Goal: Task Accomplishment & Management: Complete application form

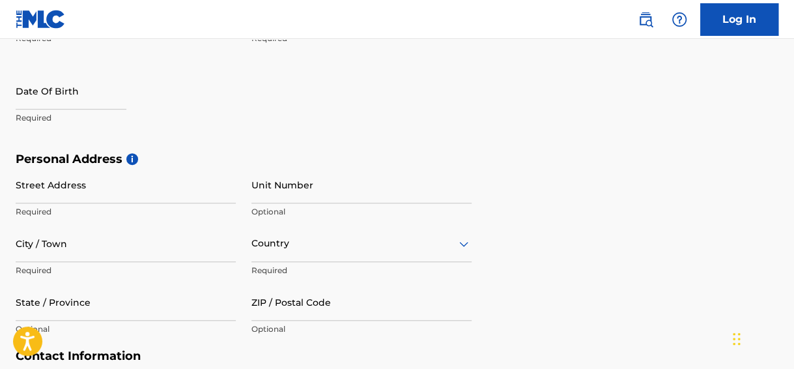
scroll to position [340, 0]
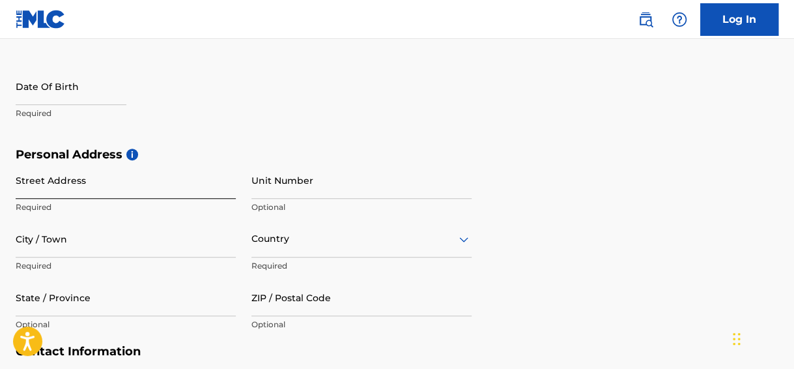
click at [121, 185] on input "Street Address" at bounding box center [126, 180] width 220 height 37
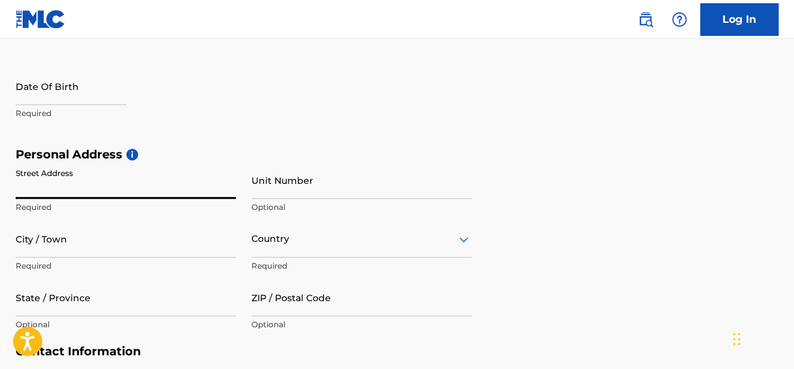
type input "[STREET_ADDRESS][PERSON_NAME]"
type input "[PERSON_NAME]"
type input "Rice"
type input "[GEOGRAPHIC_DATA]"
type input "[EMAIL_ADDRESS][DOMAIN_NAME]"
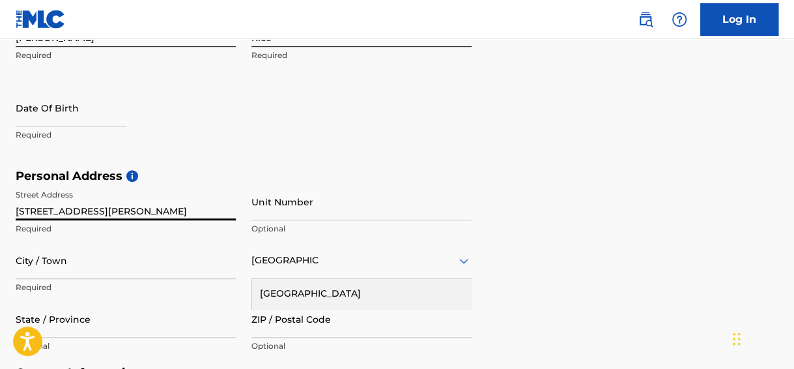
scroll to position [332, 0]
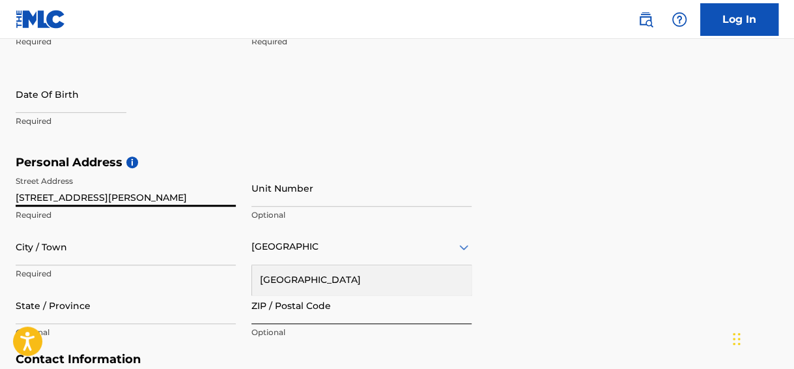
click at [322, 305] on input "ZIP / Postal Code" at bounding box center [361, 305] width 220 height 37
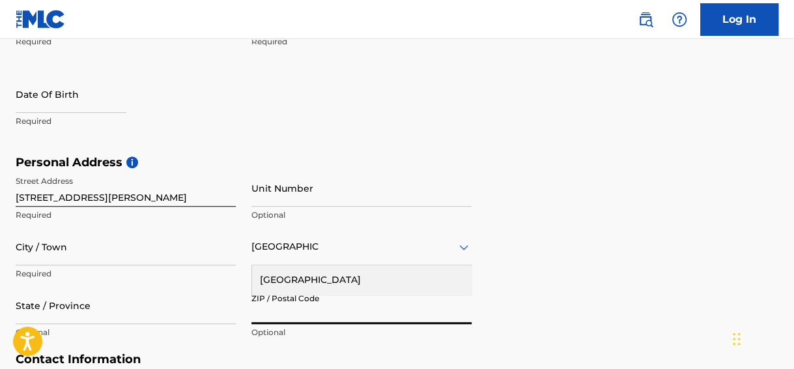
type input "20111"
type input "[DATE]"
type input "[GEOGRAPHIC_DATA]"
type input "SC"
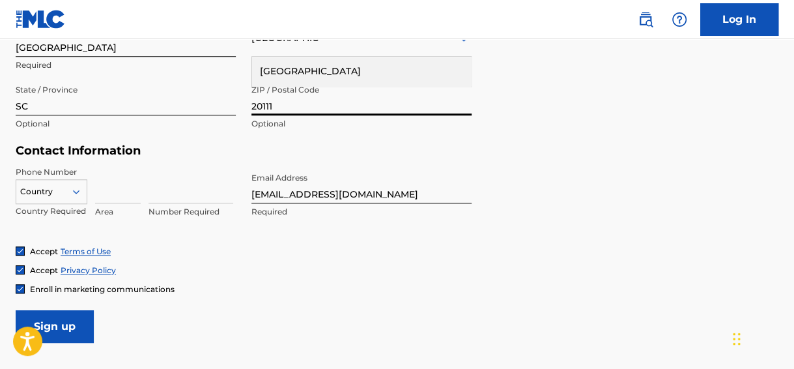
scroll to position [549, 0]
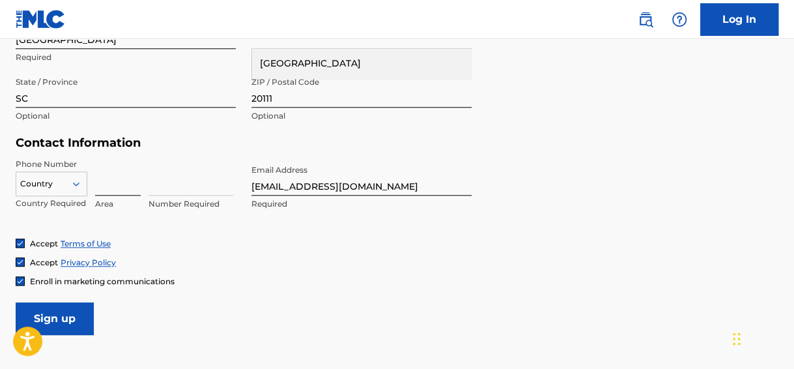
click at [117, 182] on input at bounding box center [118, 176] width 46 height 37
type input "380"
click at [349, 255] on div "Accept Terms of Use Accept Privacy Policy Enroll in marketing communications" at bounding box center [397, 262] width 763 height 49
click at [184, 192] on input at bounding box center [191, 176] width 85 height 37
type input "2544629"
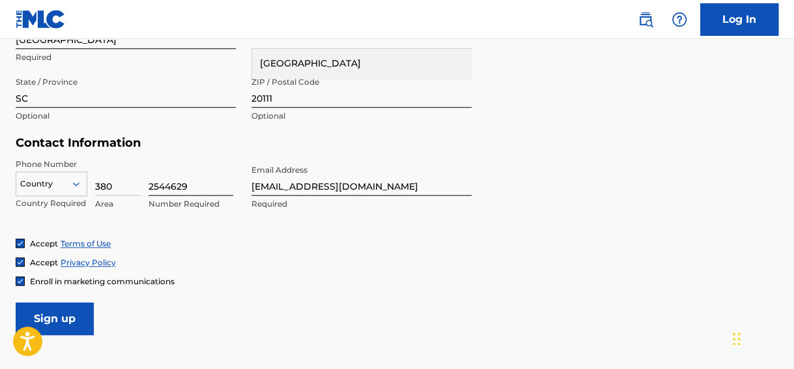
type input "1"
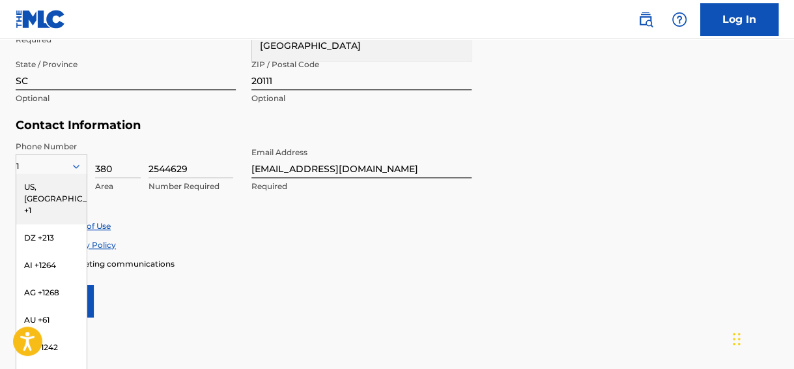
click at [57, 182] on div "US, [GEOGRAPHIC_DATA] +1" at bounding box center [51, 198] width 70 height 51
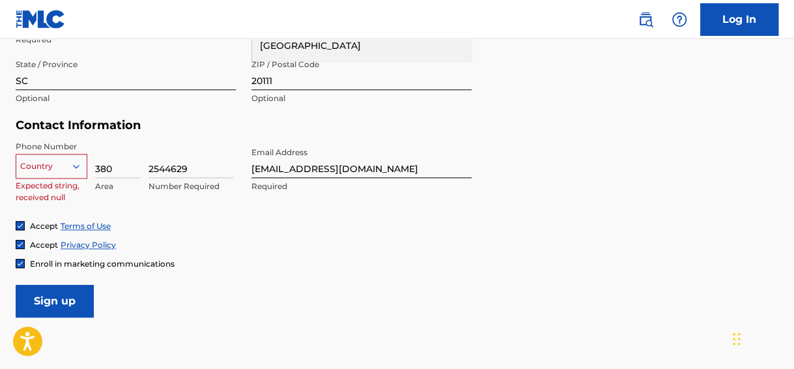
click at [78, 165] on icon at bounding box center [76, 166] width 7 height 4
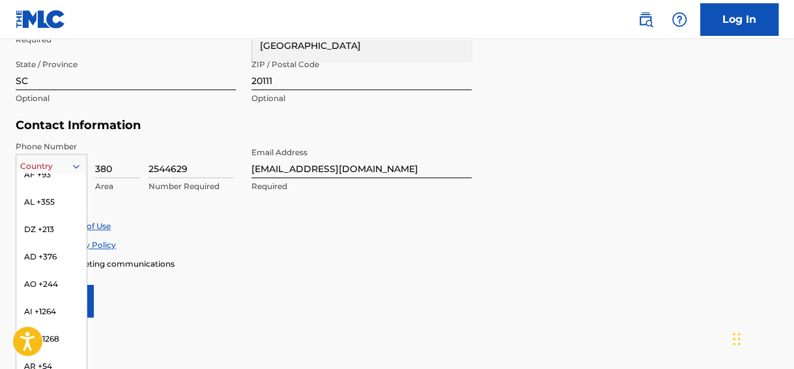
scroll to position [0, 0]
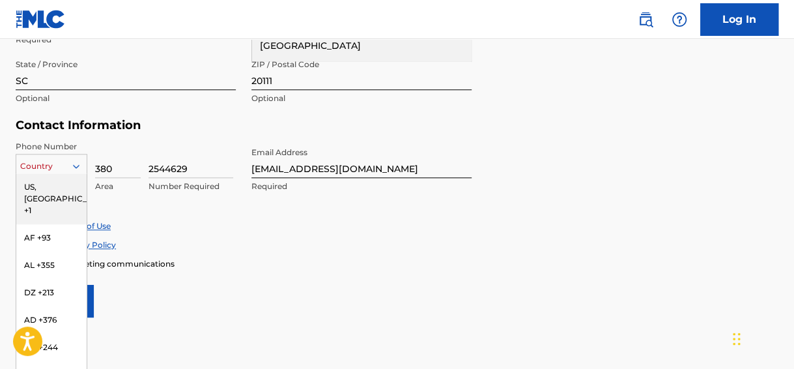
click at [46, 186] on div "US, [GEOGRAPHIC_DATA] +1" at bounding box center [51, 198] width 70 height 51
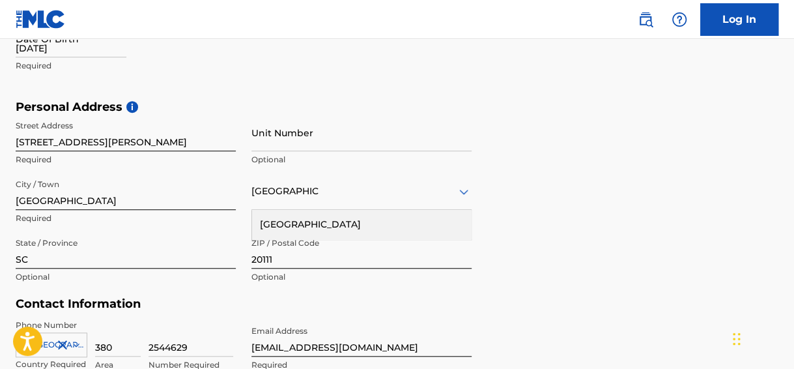
scroll to position [650, 0]
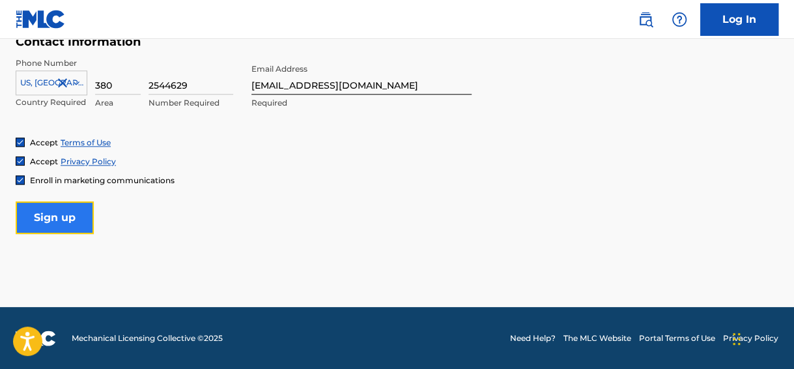
click at [48, 219] on input "Sign up" at bounding box center [55, 217] width 78 height 33
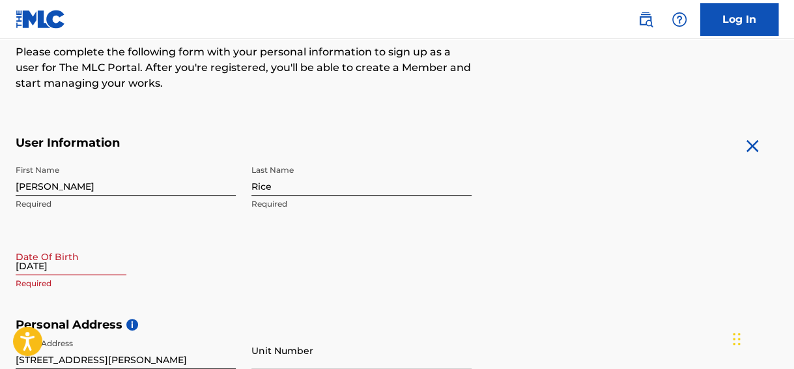
scroll to position [171, 0]
click at [75, 264] on input "[DATE]" at bounding box center [71, 254] width 111 height 37
select select "8"
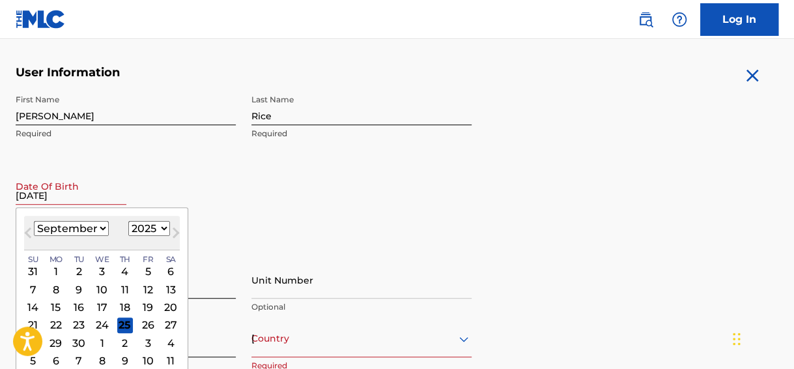
scroll to position [241, 0]
click at [160, 225] on select "1899 1900 1901 1902 1903 1904 1905 1906 1907 1908 1909 1910 1911 1912 1913 1914…" at bounding box center [149, 227] width 42 height 15
select select "1998"
click at [128, 220] on select "1899 1900 1901 1902 1903 1904 1905 1906 1907 1908 1909 1910 1911 1912 1913 1914…" at bounding box center [149, 227] width 42 height 15
click at [94, 235] on div "January February March April May June July August September October November De…" at bounding box center [71, 228] width 75 height 16
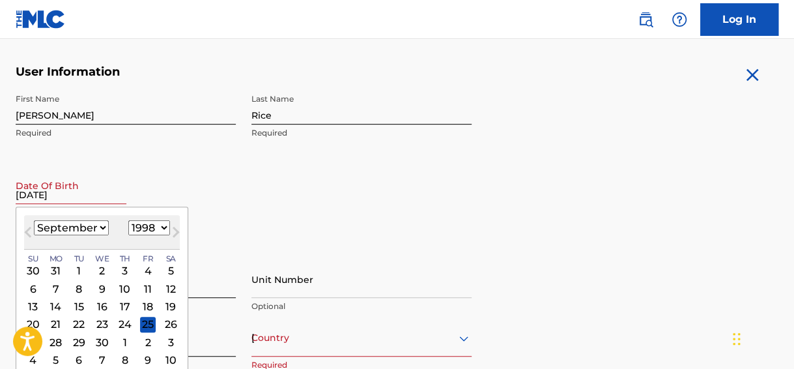
click at [94, 234] on select "January February March April May June July August September October November De…" at bounding box center [71, 227] width 75 height 15
select select "9"
click at [34, 220] on select "January February March April May June July August September October November De…" at bounding box center [71, 227] width 75 height 15
click at [148, 305] on div "16" at bounding box center [148, 306] width 16 height 16
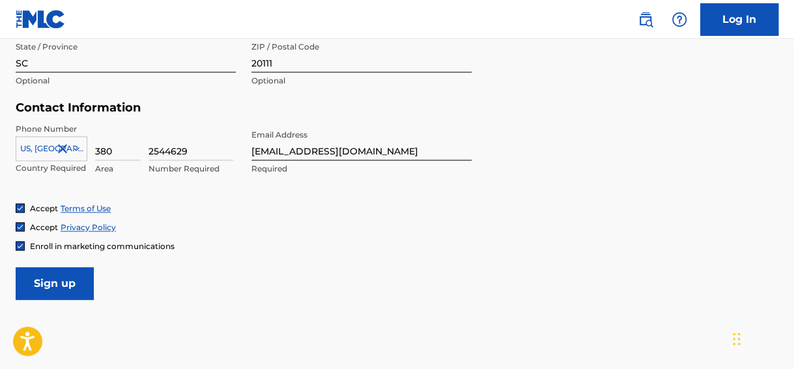
scroll to position [650, 0]
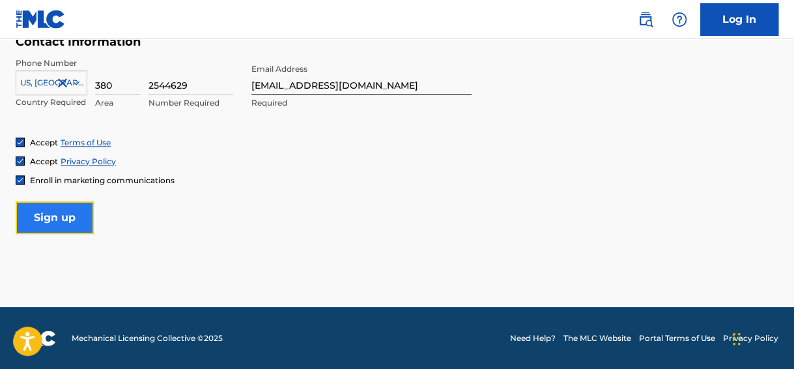
click at [92, 224] on input "Sign up" at bounding box center [55, 217] width 78 height 33
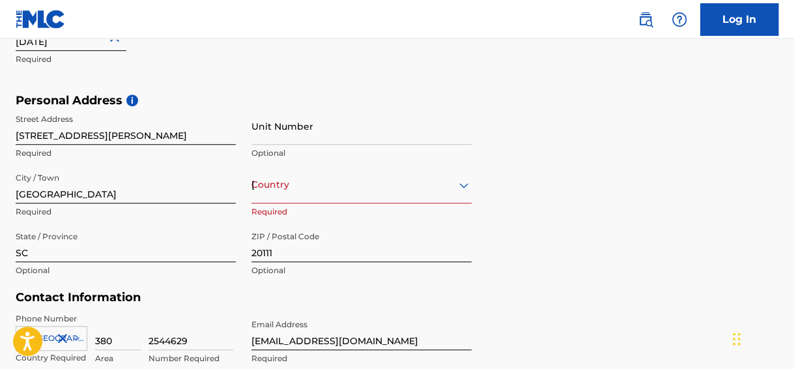
click at [287, 203] on div "option , selected. Select is focused ,type to refine list, press Down to open t…" at bounding box center [361, 195] width 220 height 59
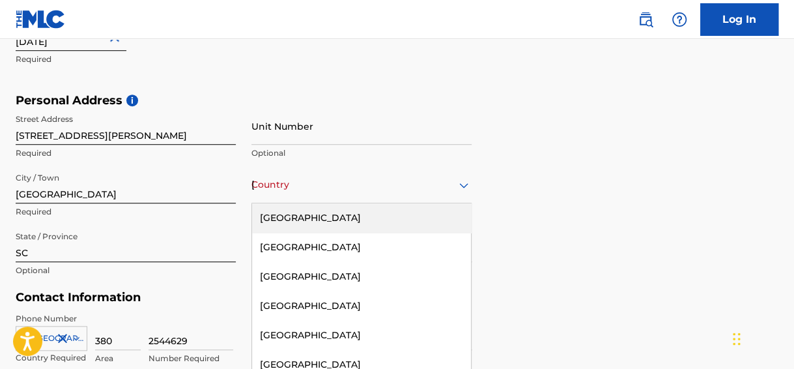
scroll to position [425, 0]
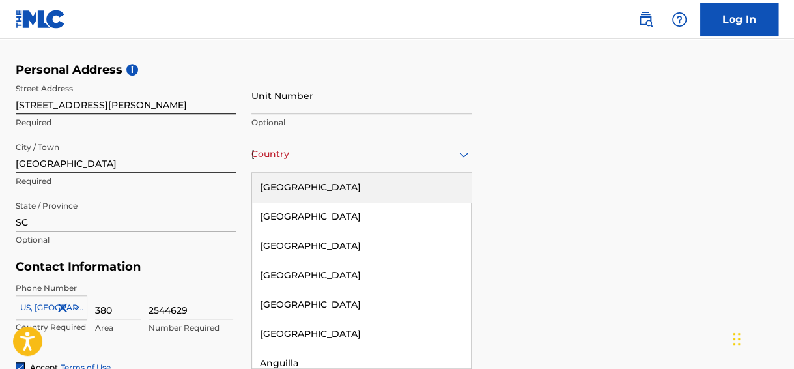
click at [294, 173] on div "223 results available. Use Up and Down to choose options, press Enter to select…" at bounding box center [361, 154] width 220 height 37
click at [296, 193] on div "[GEOGRAPHIC_DATA]" at bounding box center [361, 187] width 219 height 29
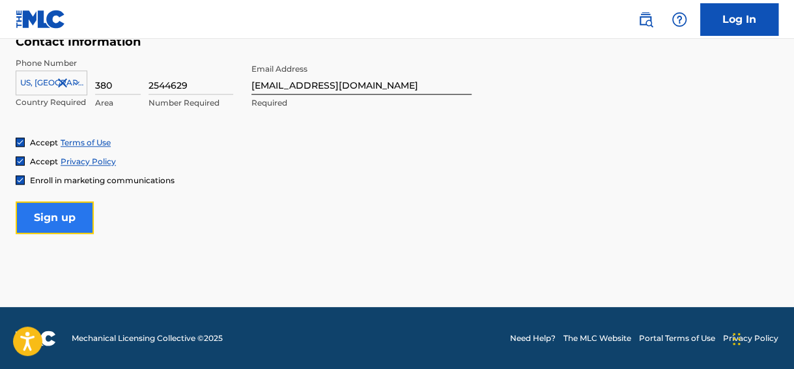
click at [81, 217] on input "Sign up" at bounding box center [55, 217] width 78 height 33
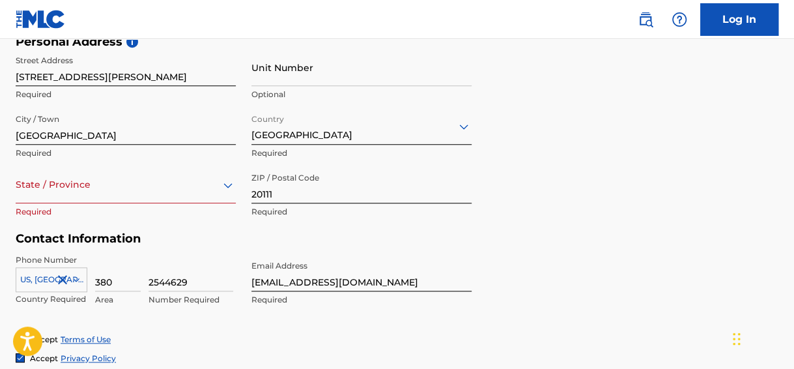
scroll to position [483, 0]
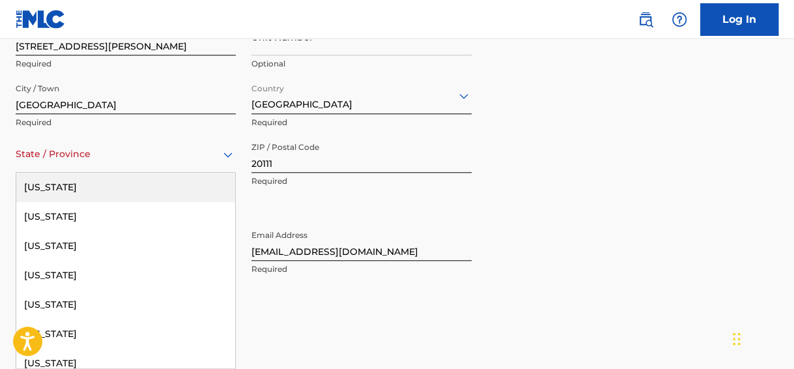
click at [99, 173] on div "57 results available. Use Up and Down to choose options, press Enter to select …" at bounding box center [126, 154] width 220 height 37
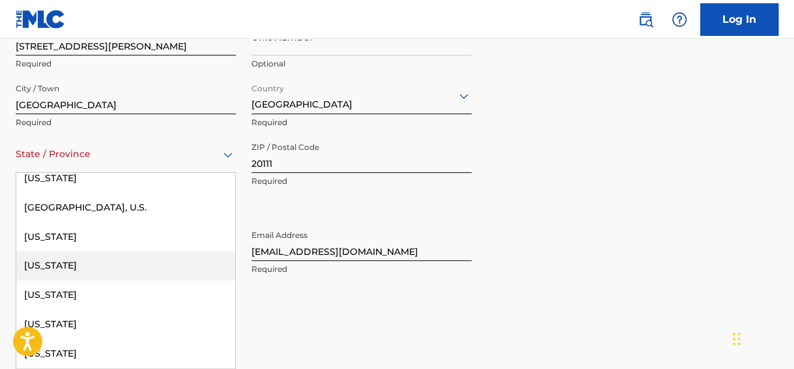
scroll to position [1476, 0]
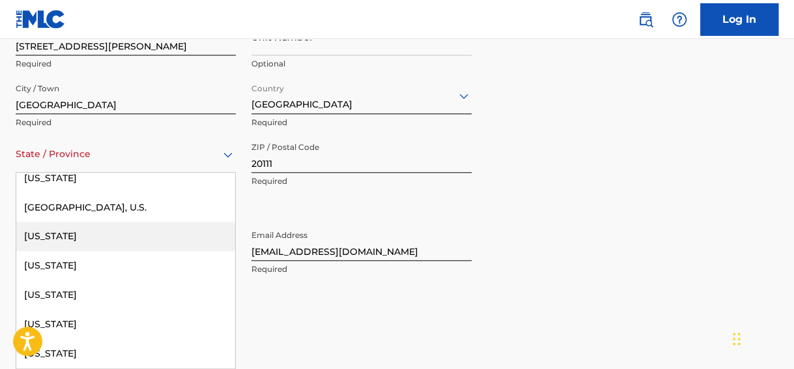
click at [95, 236] on div "[US_STATE]" at bounding box center [125, 235] width 219 height 29
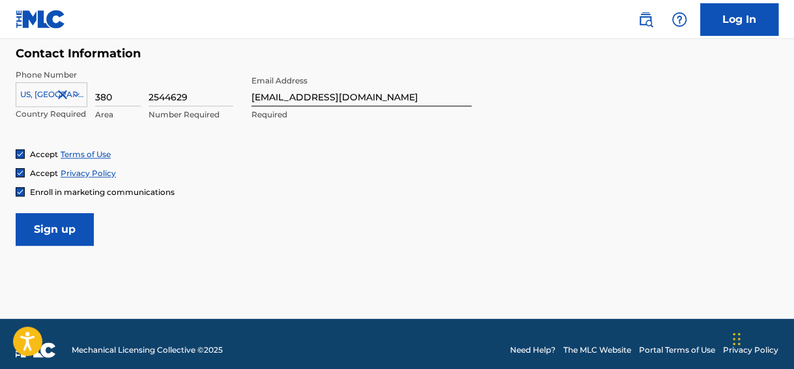
scroll to position [650, 0]
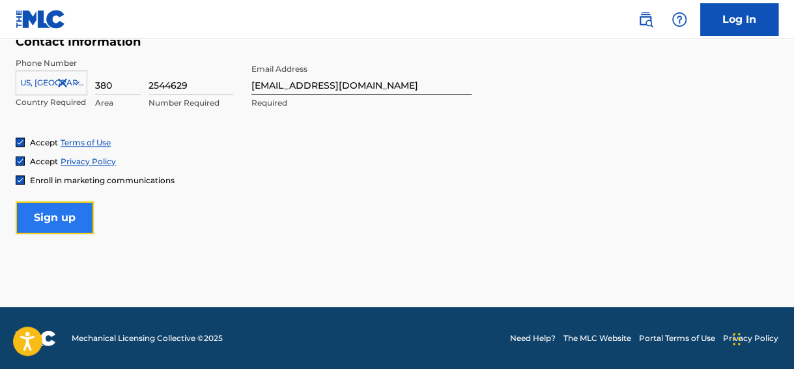
click at [61, 214] on input "Sign up" at bounding box center [55, 217] width 78 height 33
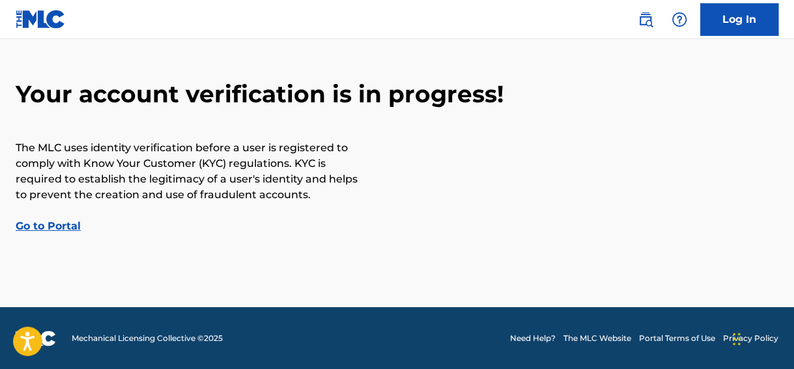
scroll to position [55, 0]
